Goal: Task Accomplishment & Management: Complete application form

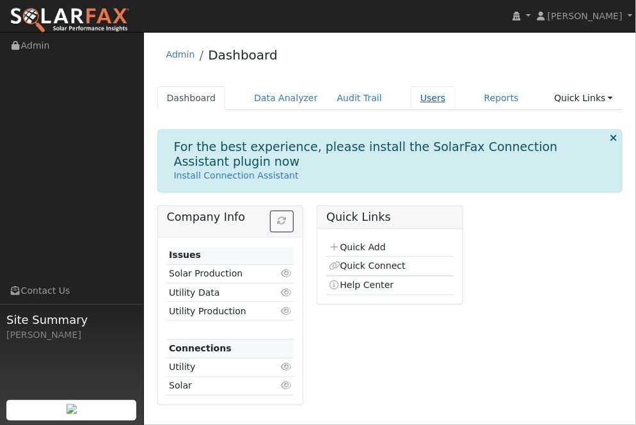
click at [426, 99] on link "Users" at bounding box center [433, 98] width 45 height 24
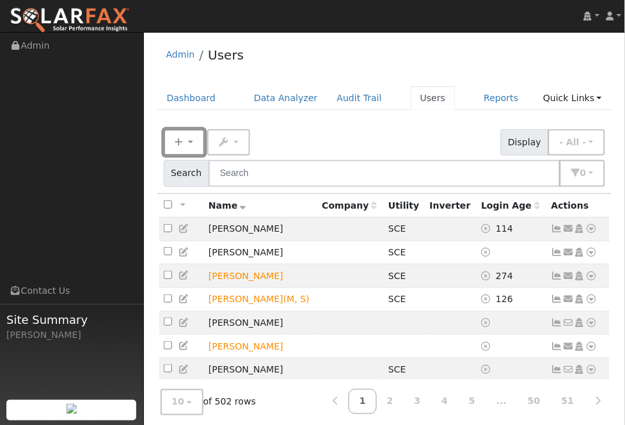
click at [178, 147] on icon "button" at bounding box center [179, 142] width 8 height 9
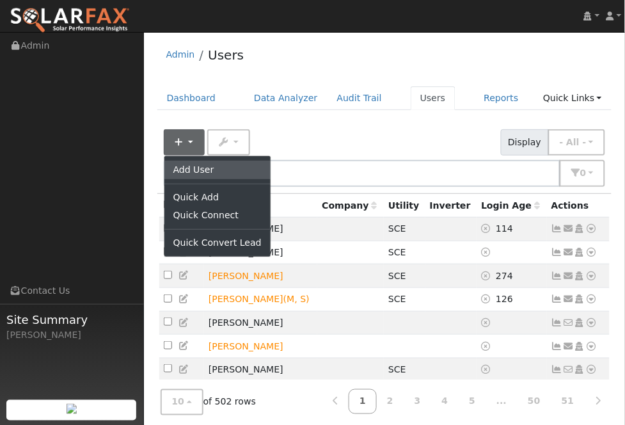
click at [202, 172] on link "Add User" at bounding box center [218, 170] width 106 height 18
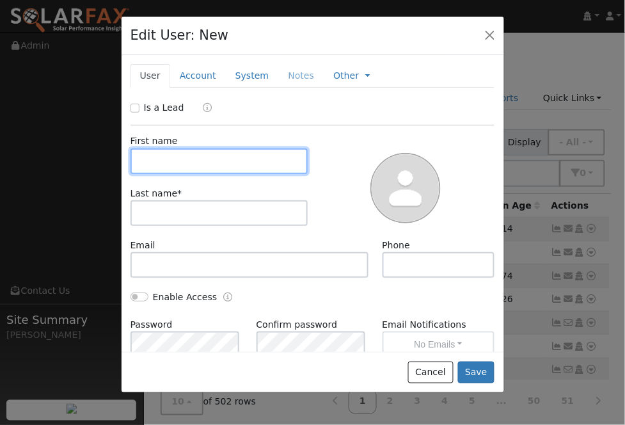
paste input "[PERSON_NAME]"
type input "[PERSON_NAME]"
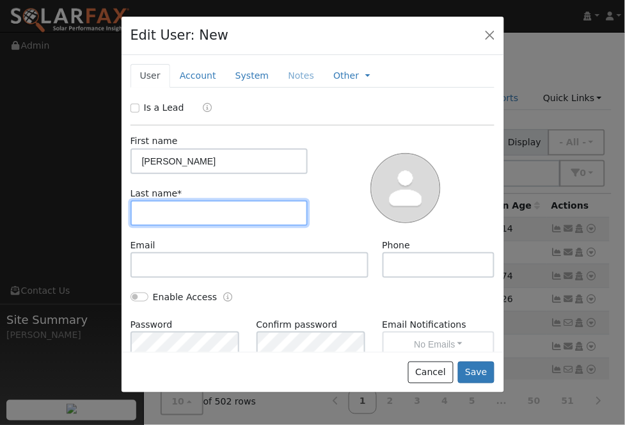
click at [198, 225] on input "text" at bounding box center [220, 213] width 178 height 26
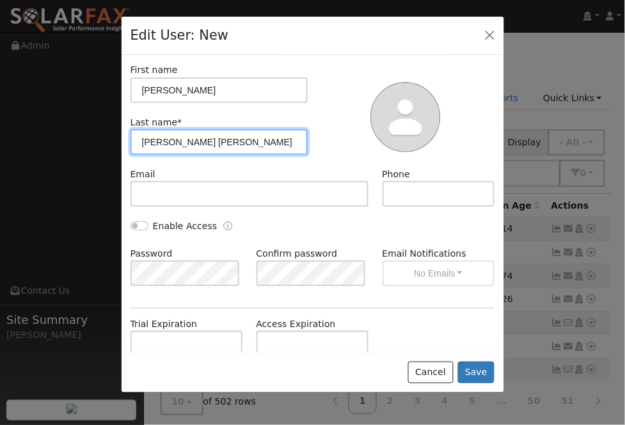
type input "[PERSON_NAME] [PERSON_NAME]"
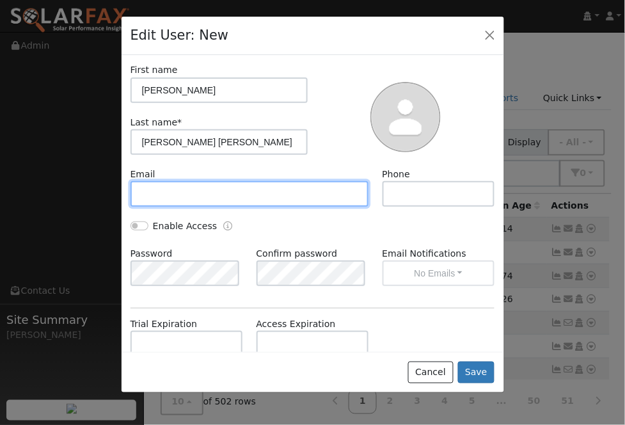
click at [271, 195] on input "text" at bounding box center [250, 194] width 239 height 26
paste input "[EMAIL_ADDRESS][DOMAIN_NAME]"
type input "[EMAIL_ADDRESS][DOMAIN_NAME]"
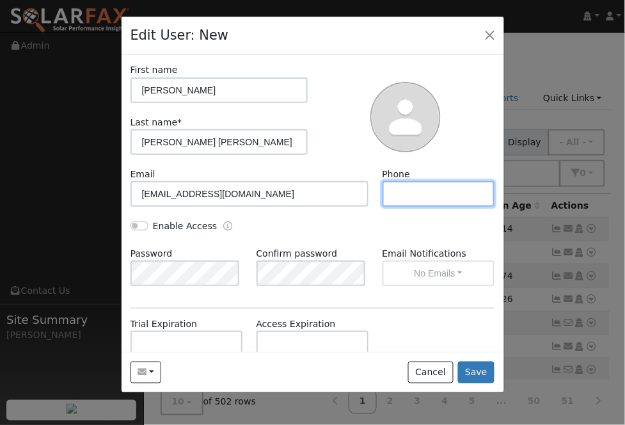
click at [428, 198] on input "text" at bounding box center [439, 194] width 113 height 26
paste input "[PHONE_NUMBER]"
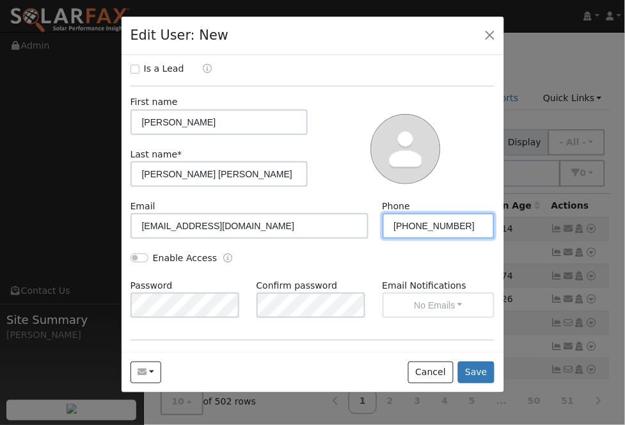
scroll to position [0, 0]
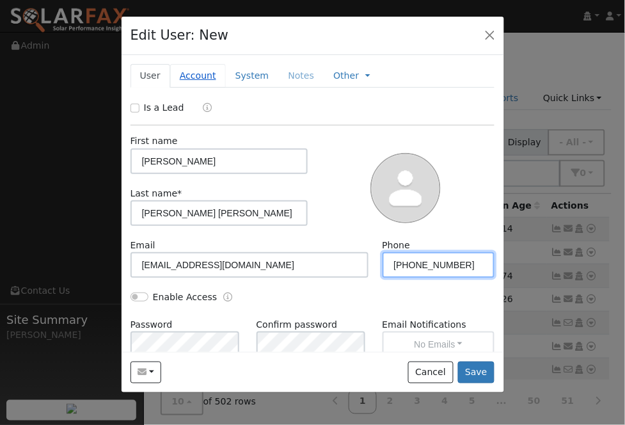
type input "[PHONE_NUMBER]"
click at [213, 80] on link "Account" at bounding box center [198, 76] width 56 height 24
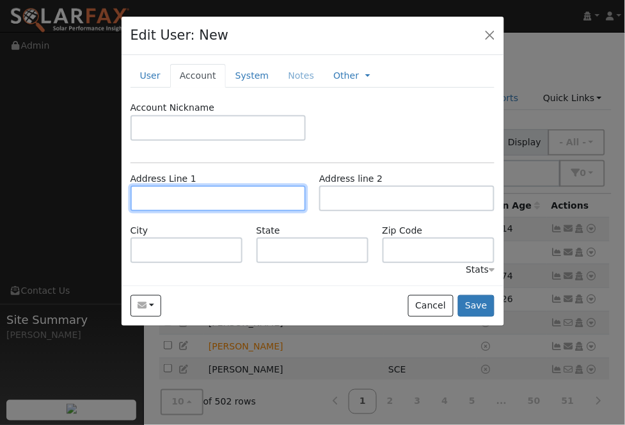
drag, startPoint x: 218, startPoint y: 203, endPoint x: 224, endPoint y: 183, distance: 20.9
click at [218, 203] on input "text" at bounding box center [218, 199] width 175 height 26
click at [223, 202] on input "text" at bounding box center [218, 199] width 175 height 26
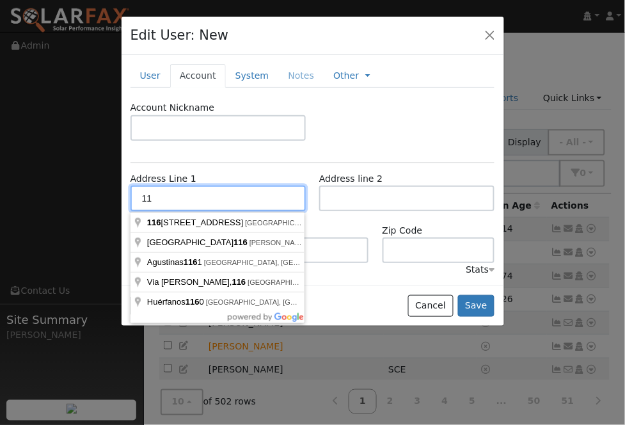
type input "1"
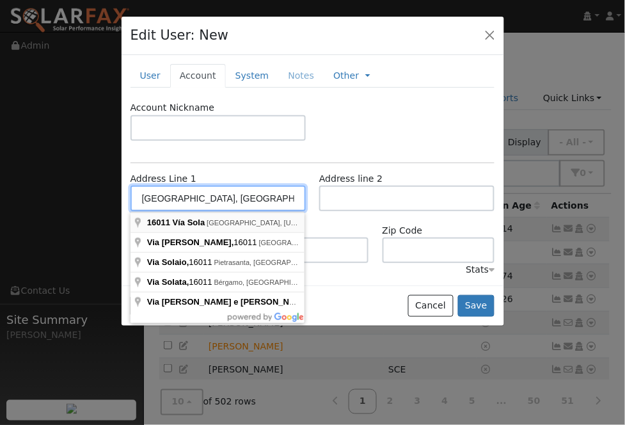
type input "16011 Vía Sola"
type input "[GEOGRAPHIC_DATA]"
type input "CA"
type input "92530"
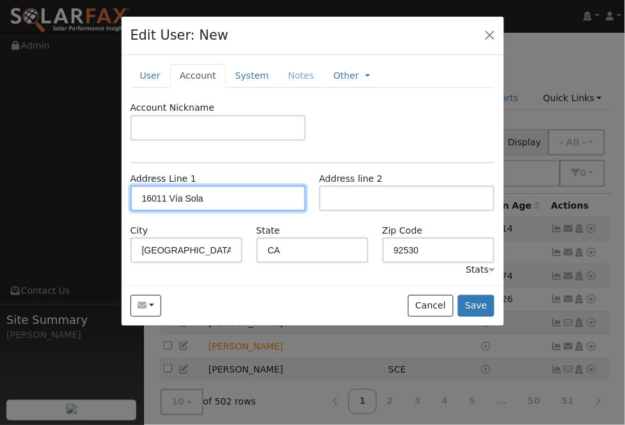
click at [243, 193] on input "16011 Vía Sola" at bounding box center [218, 199] width 175 height 26
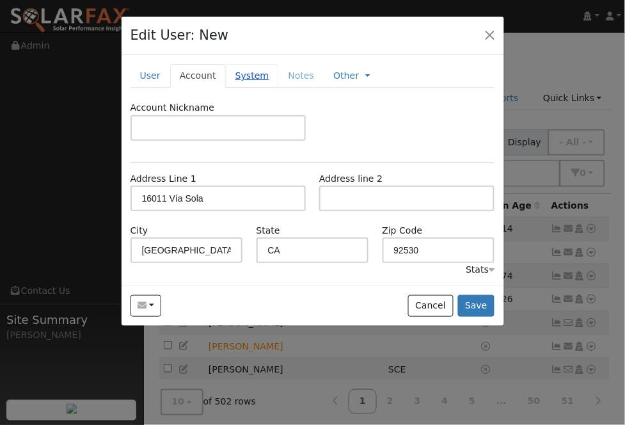
click at [248, 76] on link "System" at bounding box center [252, 76] width 53 height 24
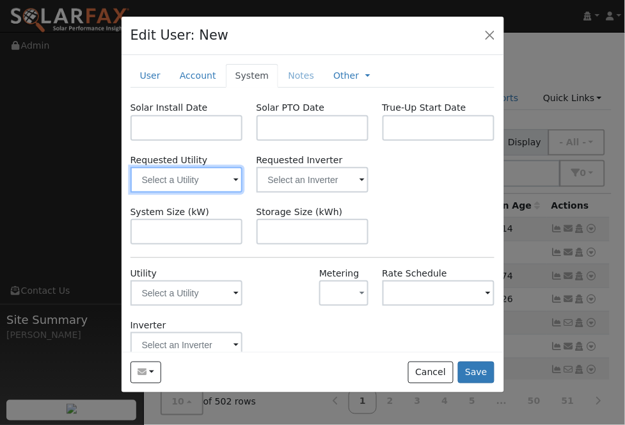
click at [216, 193] on input "text" at bounding box center [187, 180] width 113 height 26
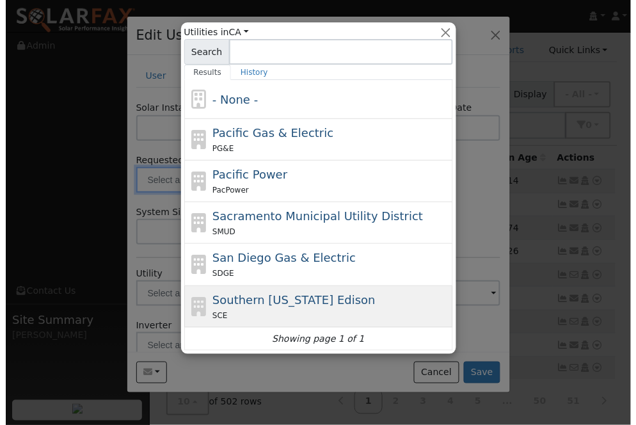
scroll to position [71, 0]
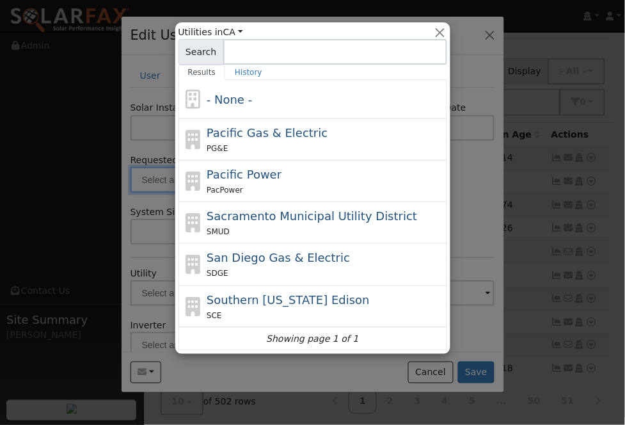
click at [328, 296] on span "Southern [US_STATE] Edison" at bounding box center [288, 299] width 163 height 13
type input "Southern [US_STATE] Edison"
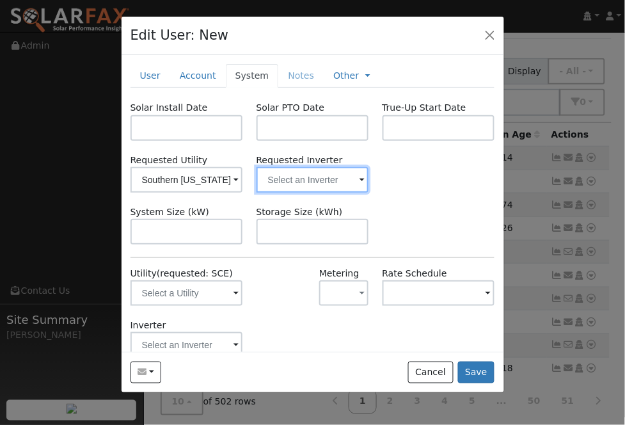
click at [317, 181] on input "text" at bounding box center [313, 180] width 113 height 26
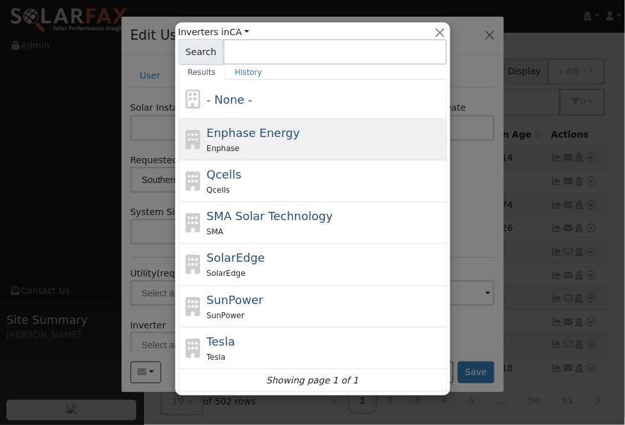
click at [314, 136] on div "Enphase Energy Enphase" at bounding box center [325, 139] width 237 height 31
type input "Enphase Energy"
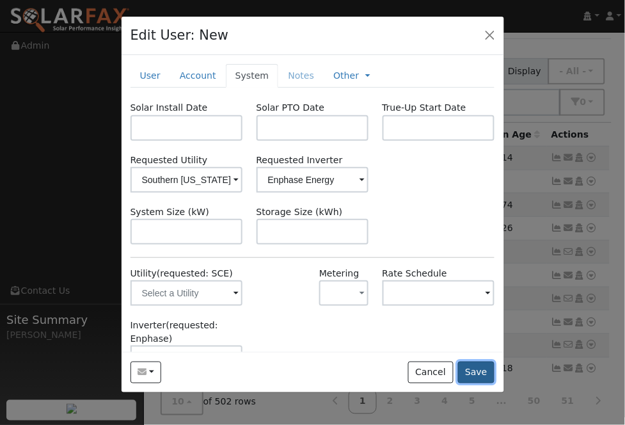
click at [475, 369] on button "Save" at bounding box center [476, 373] width 37 height 22
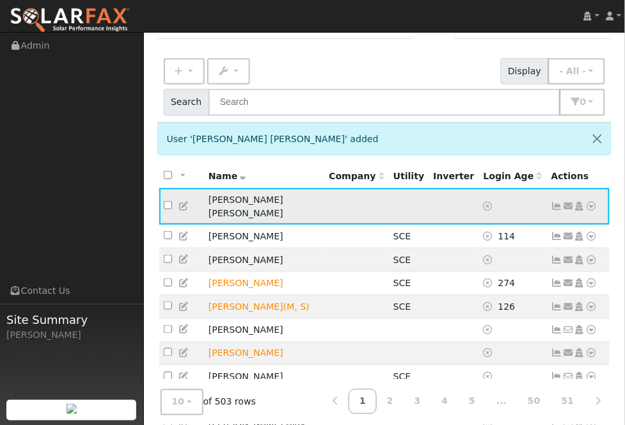
click at [593, 211] on icon at bounding box center [592, 206] width 12 height 9
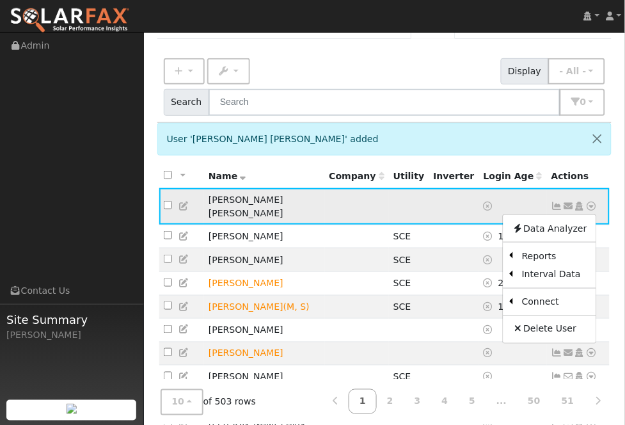
click at [572, 211] on icon at bounding box center [569, 206] width 12 height 9
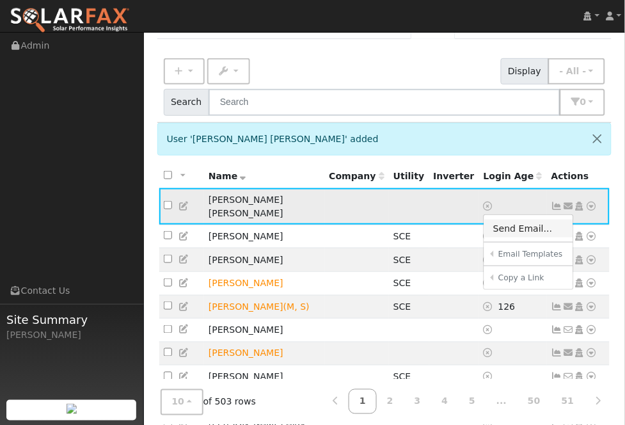
click at [538, 237] on link "Send Email..." at bounding box center [529, 229] width 89 height 18
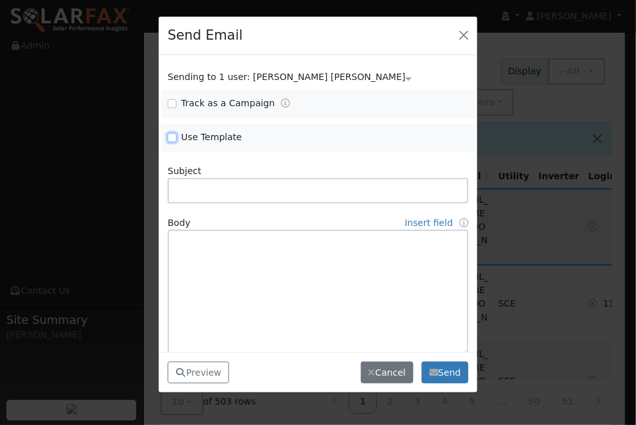
click at [173, 137] on input "Use Template" at bounding box center [172, 137] width 9 height 9
checkbox input "true"
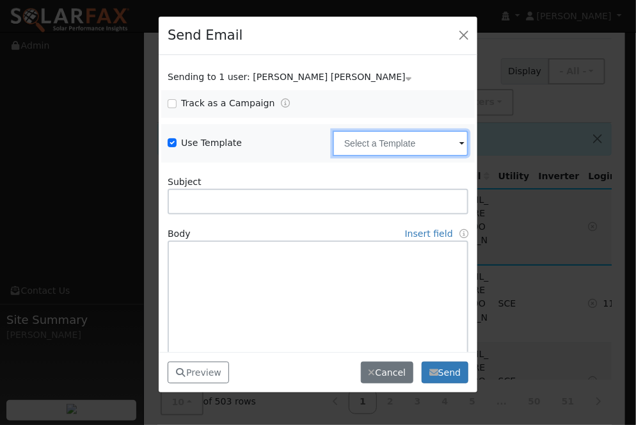
click at [444, 138] on input "text" at bounding box center [401, 144] width 136 height 26
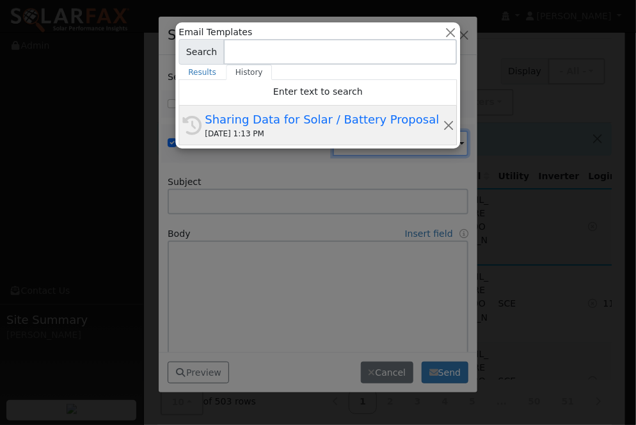
click at [338, 125] on div "Sharing Data for Solar / Battery Proposal" at bounding box center [323, 119] width 237 height 17
type input "Sharing Data for Solar / Battery Proposal"
type textarea "Dear {user_fname}, Below is a link to share your electricity consumption data w…"
type input "SolarFax <[EMAIL_ADDRESS][DOMAIN_NAME]>"
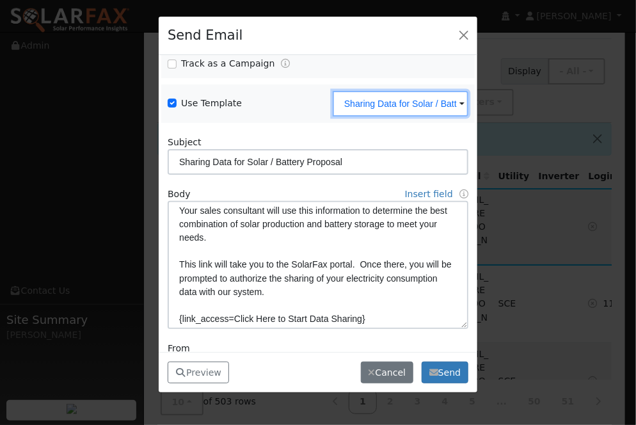
click at [424, 103] on input "Sharing Data for Solar / Battery Proposal" at bounding box center [401, 104] width 136 height 26
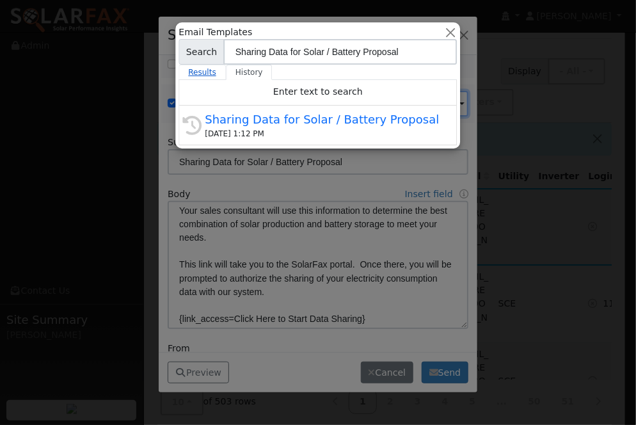
click at [213, 74] on link "Results" at bounding box center [202, 72] width 47 height 15
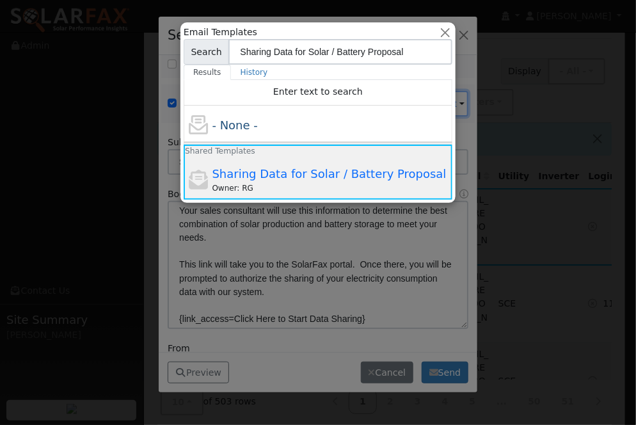
click at [334, 186] on div "Owner: RG" at bounding box center [331, 188] width 237 height 12
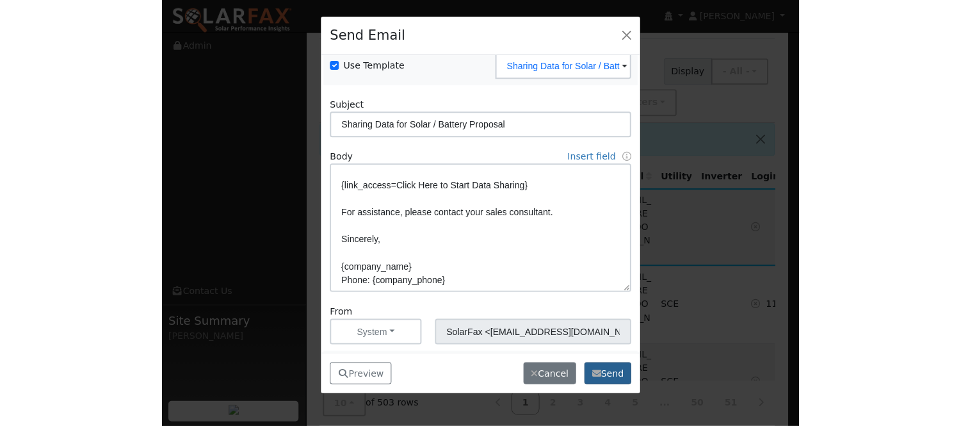
scroll to position [111, 0]
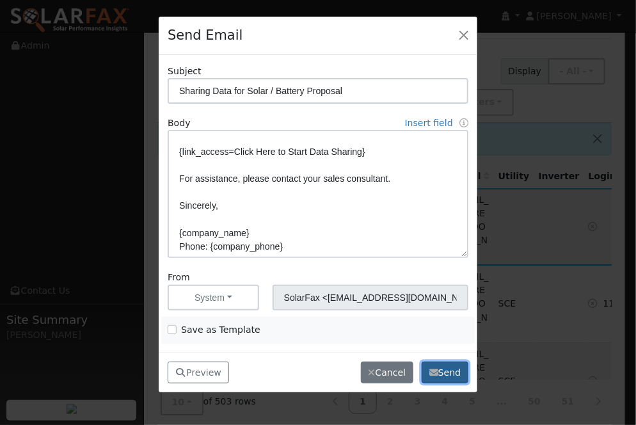
click at [453, 374] on button "Send" at bounding box center [445, 373] width 47 height 22
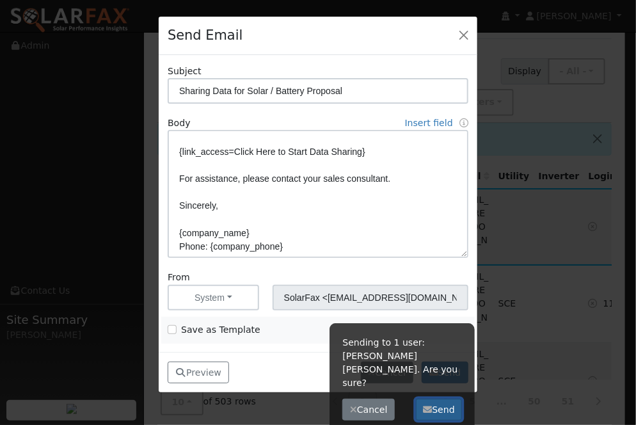
click at [444, 399] on button "Send" at bounding box center [439, 410] width 47 height 22
